Goal: Transaction & Acquisition: Purchase product/service

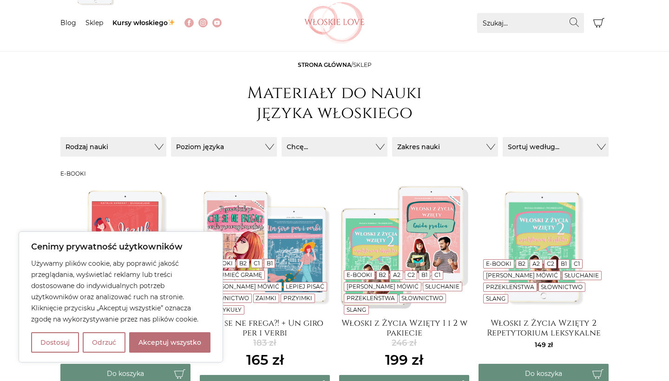
scroll to position [60, 0]
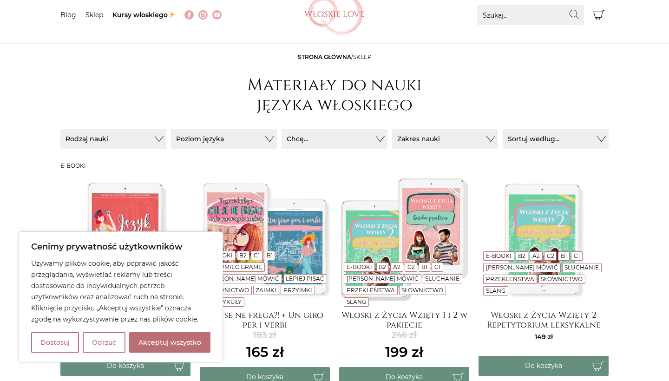
click at [184, 329] on div "Używamy plików cookie, aby poprawić jakość przeglądania, wyświetlać reklamy lub…" at bounding box center [120, 305] width 179 height 95
click at [185, 339] on button "Akceptuj wszystko" at bounding box center [169, 342] width 81 height 20
checkbox input "true"
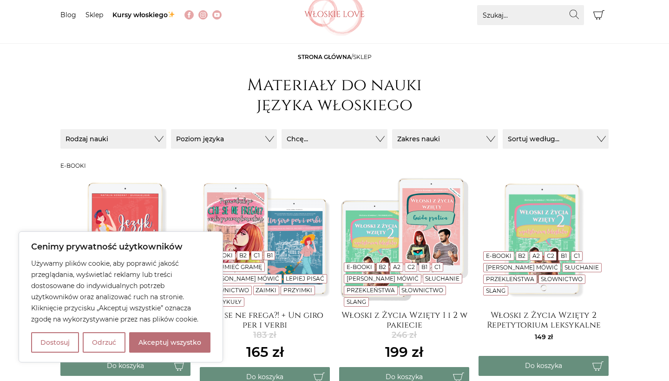
checkbox input "true"
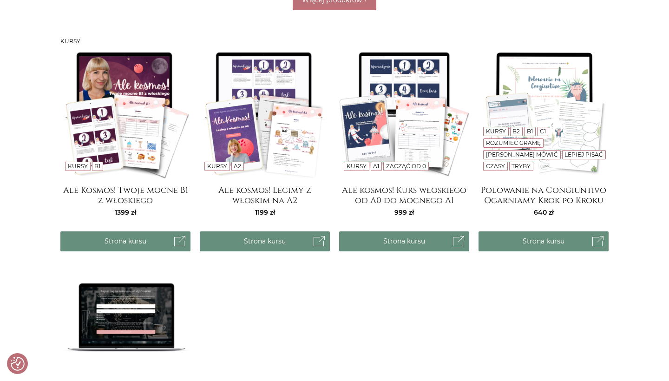
scroll to position [738, 0]
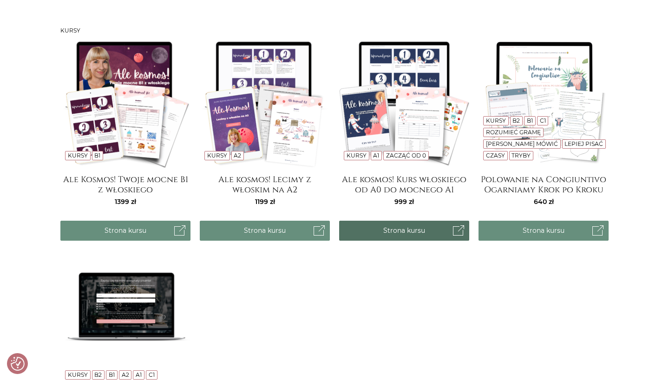
click at [384, 230] on link "Strona kursu" at bounding box center [404, 231] width 130 height 20
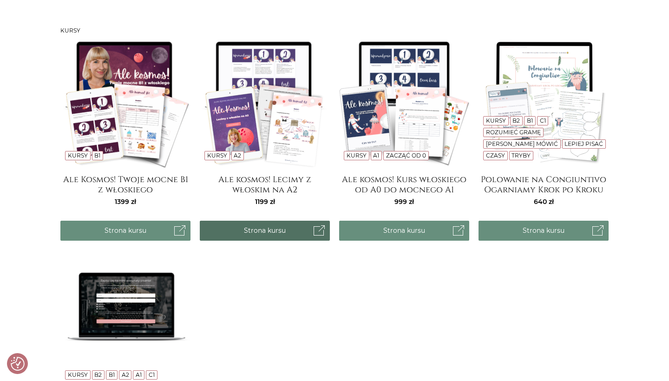
click at [263, 236] on link "Strona kursu" at bounding box center [265, 231] width 130 height 20
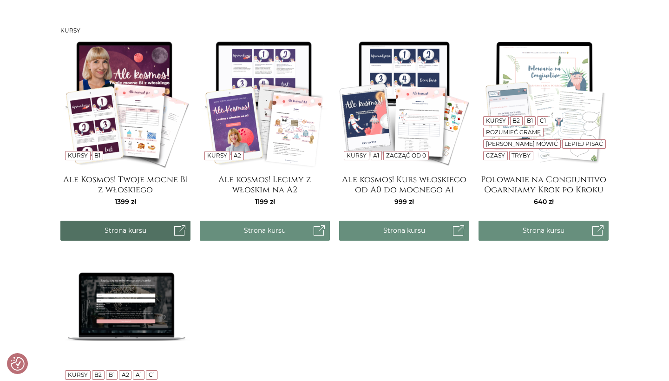
click at [109, 224] on link "Strona kursu" at bounding box center [125, 231] width 130 height 20
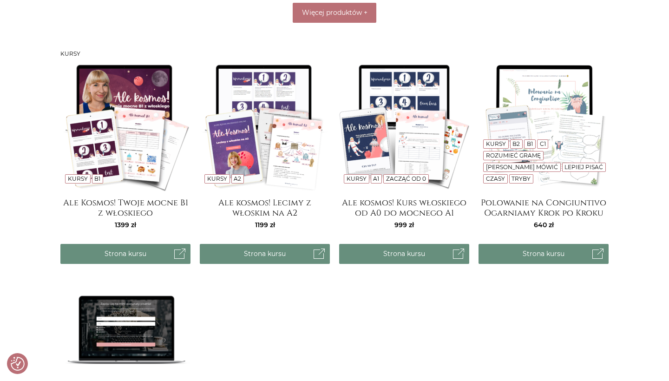
scroll to position [707, 0]
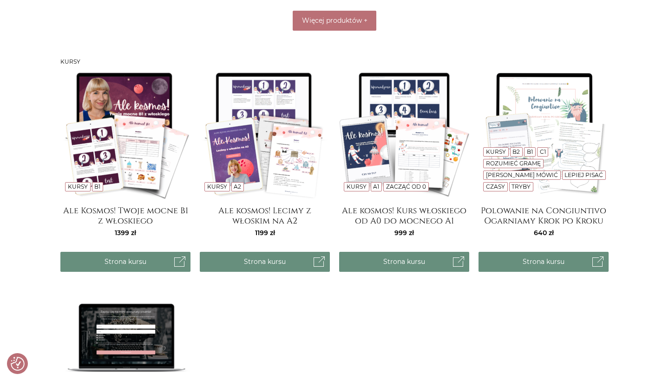
click at [141, 164] on img at bounding box center [125, 134] width 130 height 130
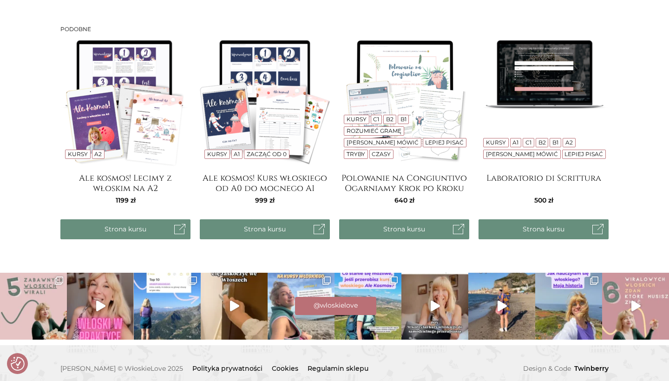
scroll to position [812, 0]
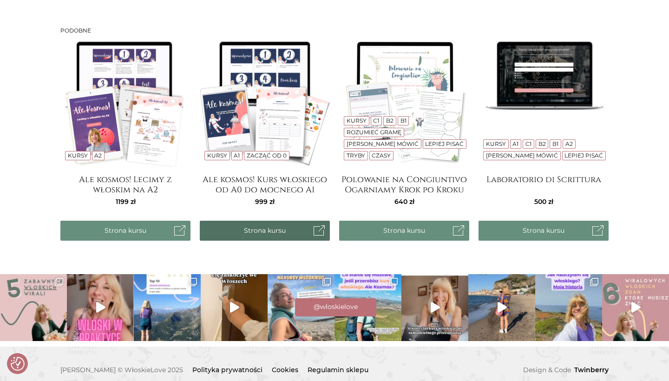
click at [277, 223] on link "Strona kursu" at bounding box center [265, 231] width 130 height 20
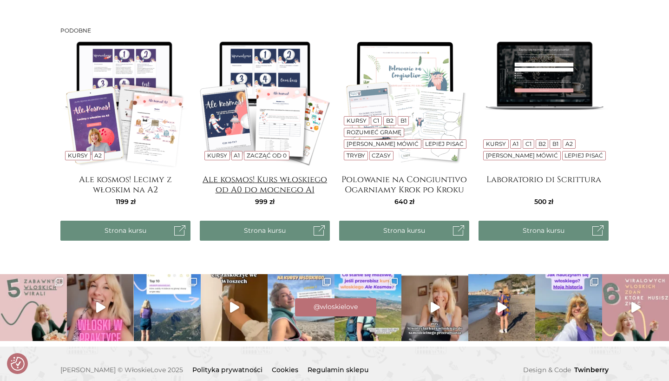
click at [287, 175] on h4 "Ale kosmos! Kurs włoskiego od A0 do mocnego A1" at bounding box center [265, 184] width 130 height 19
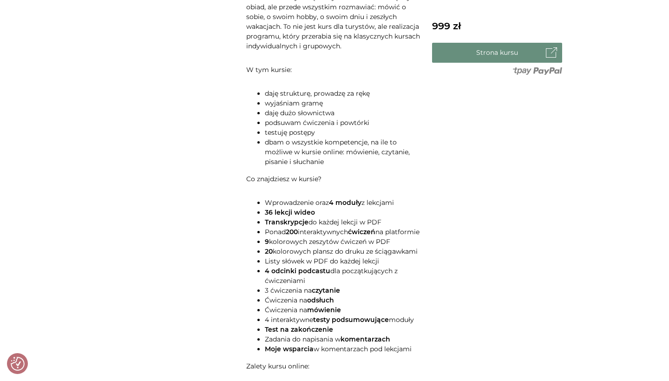
scroll to position [404, 0]
